Goal: Task Accomplishment & Management: Manage account settings

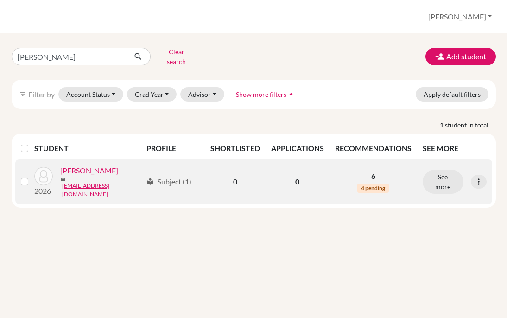
click at [114, 168] on link "[PERSON_NAME]" at bounding box center [89, 170] width 58 height 11
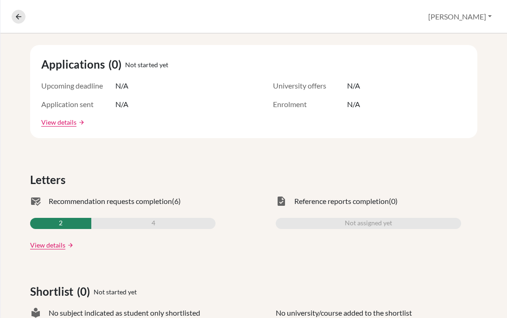
scroll to position [160, 0]
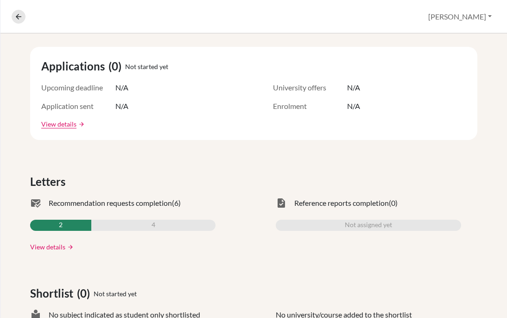
click at [53, 248] on link "View details" at bounding box center [47, 247] width 35 height 10
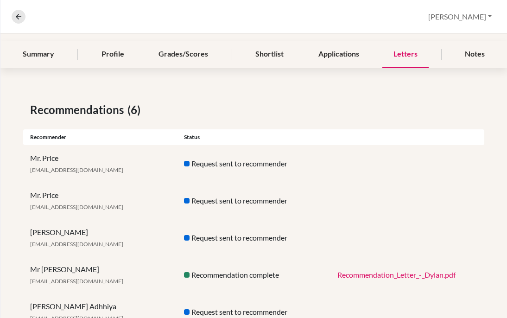
scroll to position [177, 0]
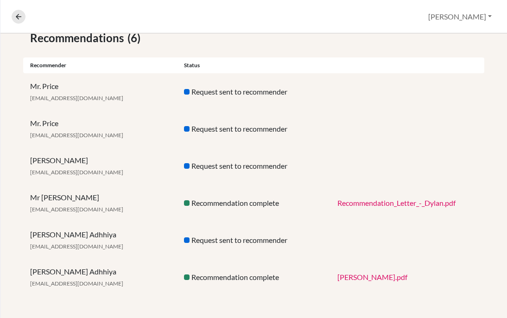
click at [446, 204] on link "Recommendation_Letter_-_Dylan.pdf" at bounding box center [396, 202] width 118 height 9
